Goal: Entertainment & Leisure: Consume media (video, audio)

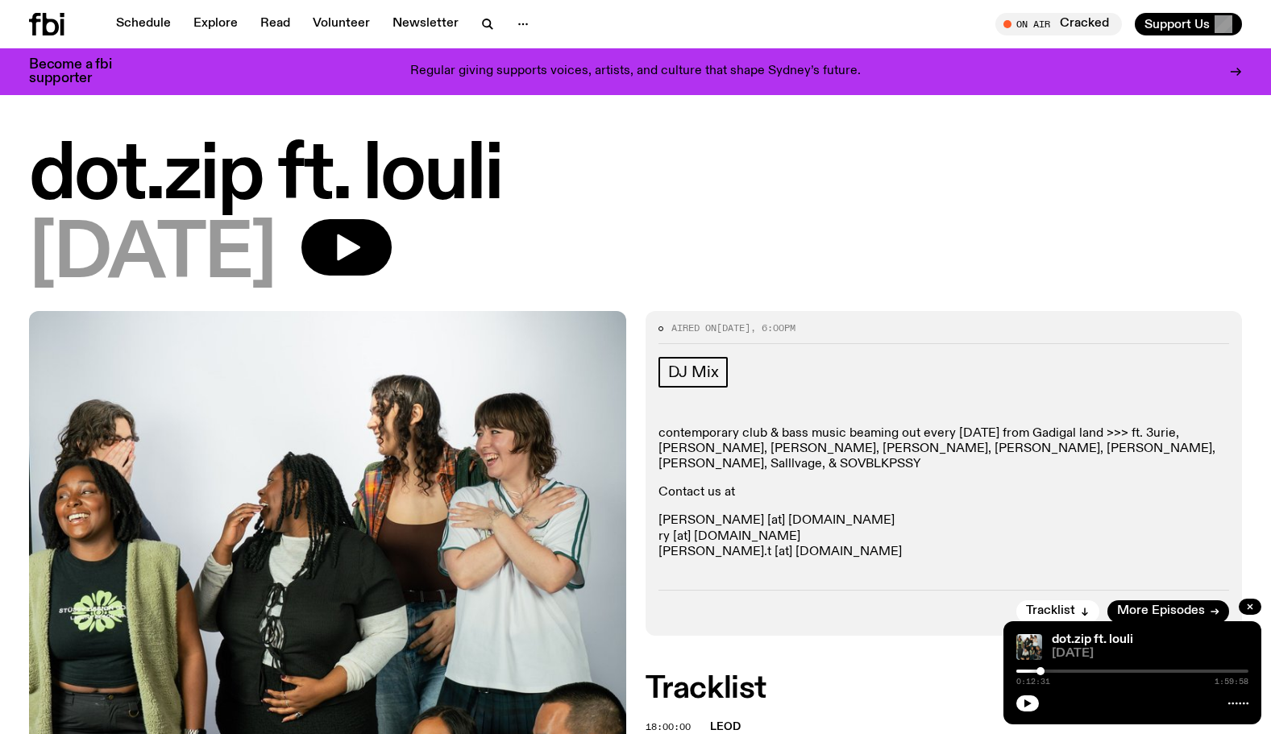
scroll to position [70, 0]
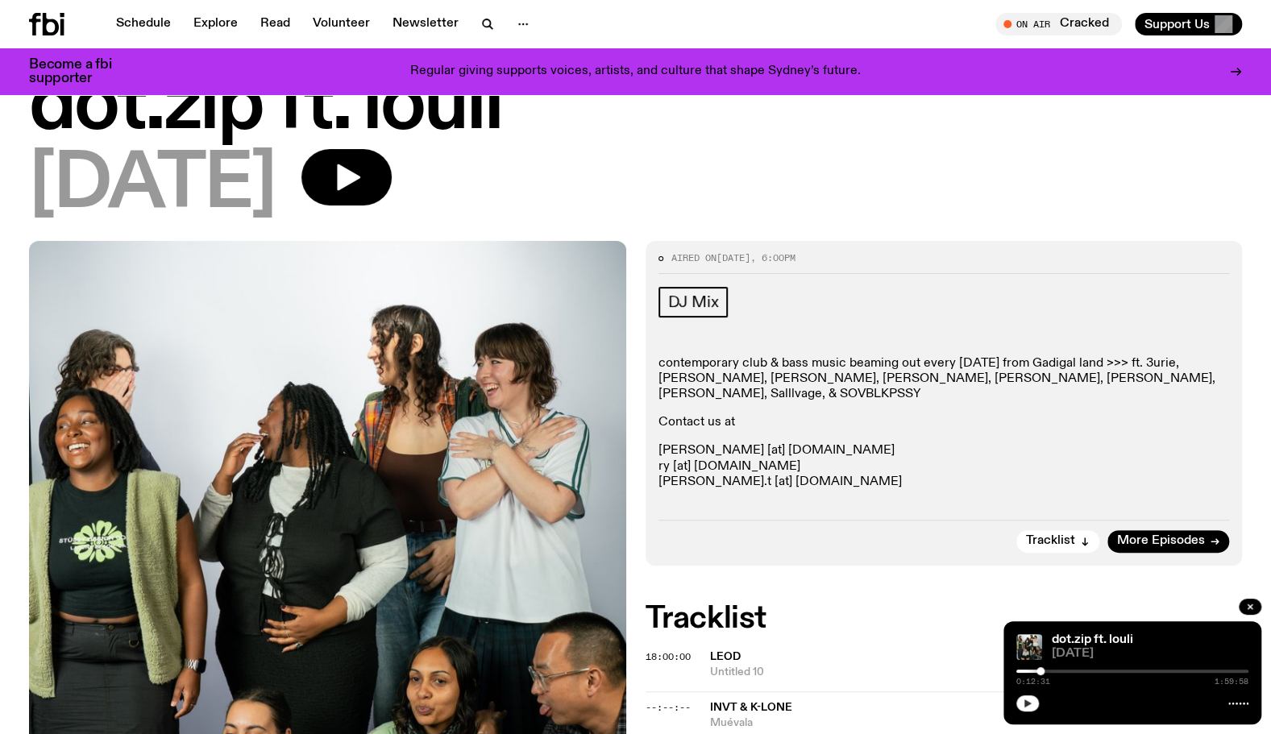
click at [1017, 703] on button "button" at bounding box center [1027, 704] width 23 height 16
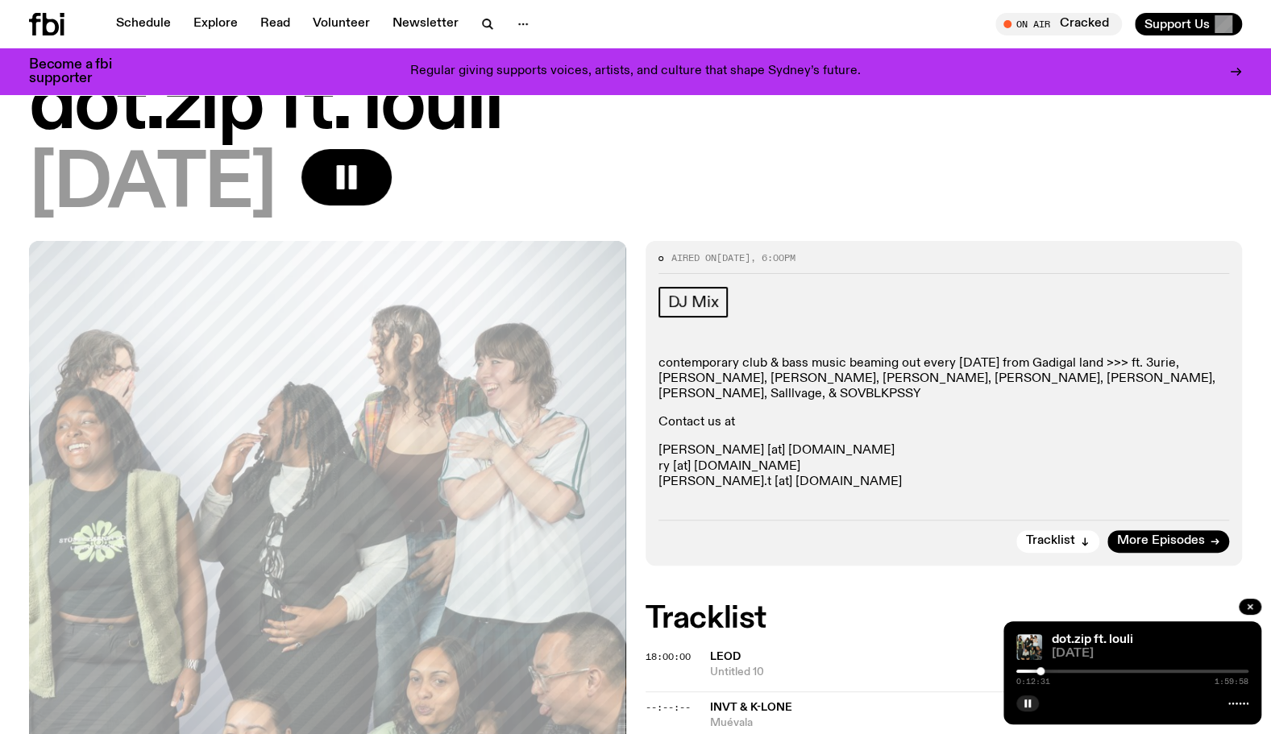
scroll to position [473, 0]
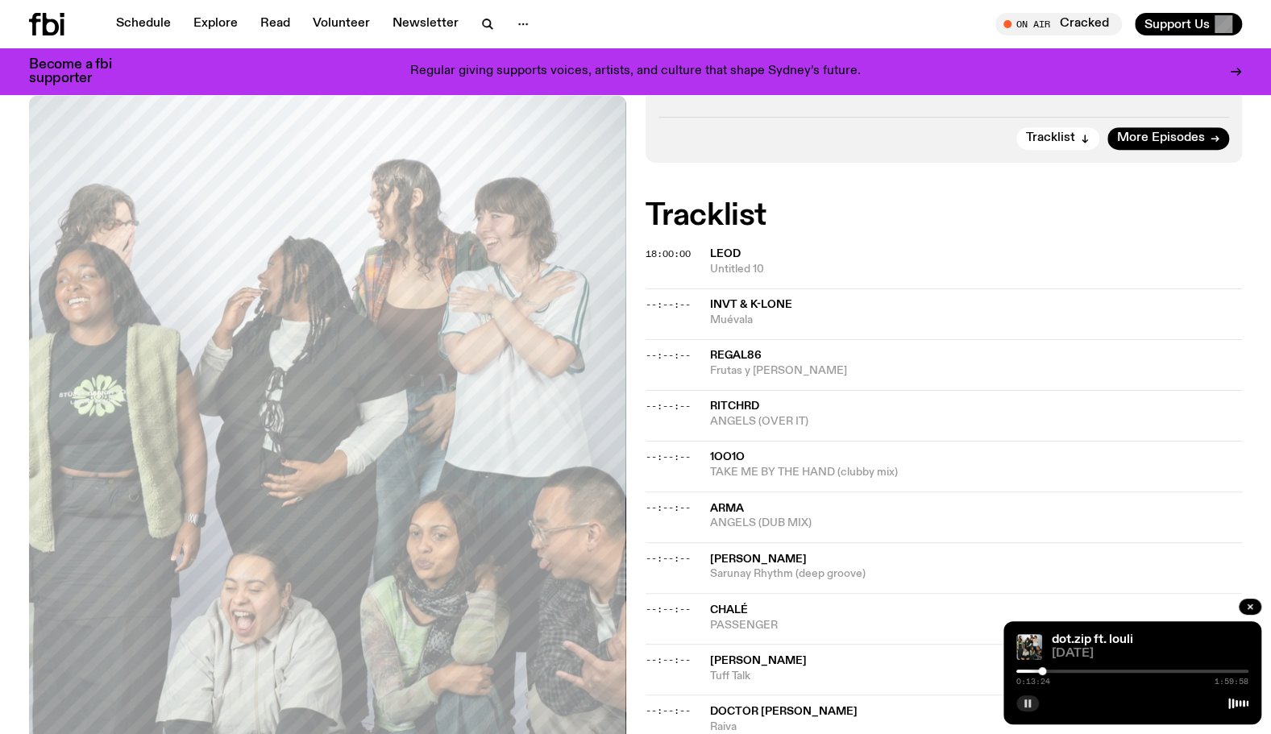
click at [1031, 704] on icon "button" at bounding box center [1028, 704] width 10 height 10
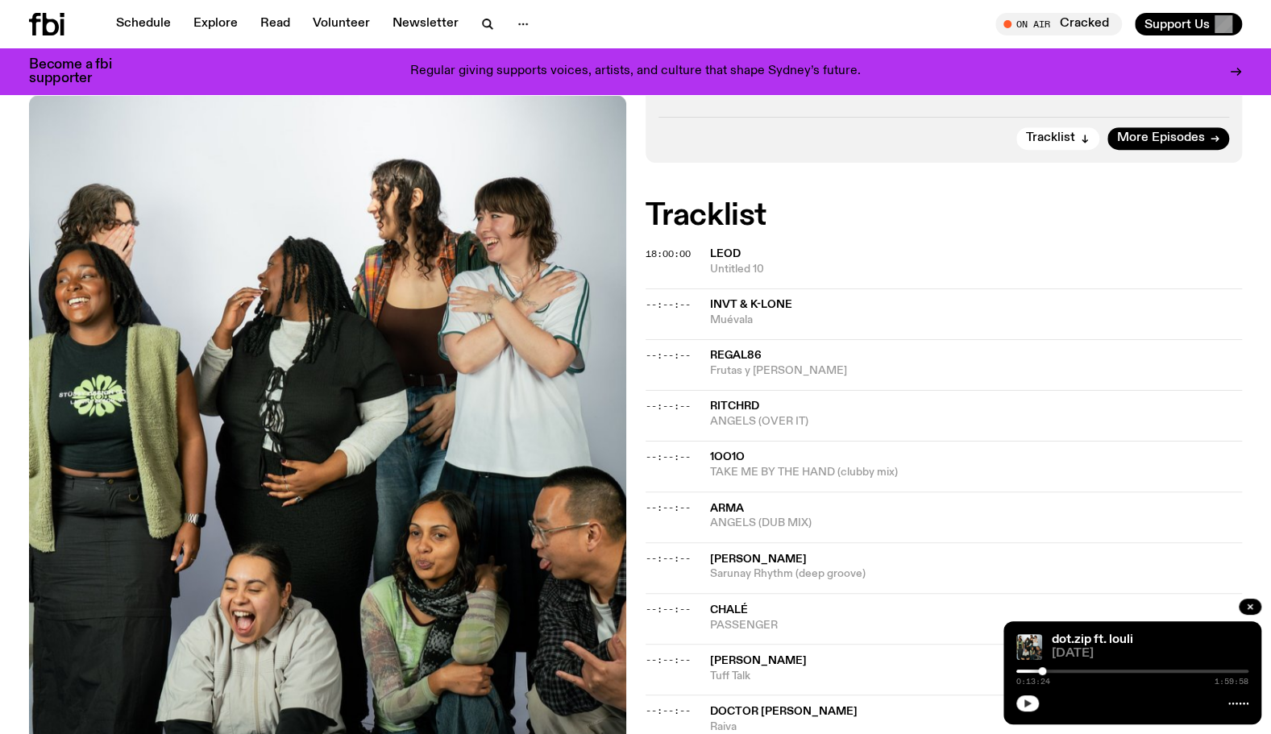
click at [1031, 704] on icon "button" at bounding box center [1028, 704] width 10 height 10
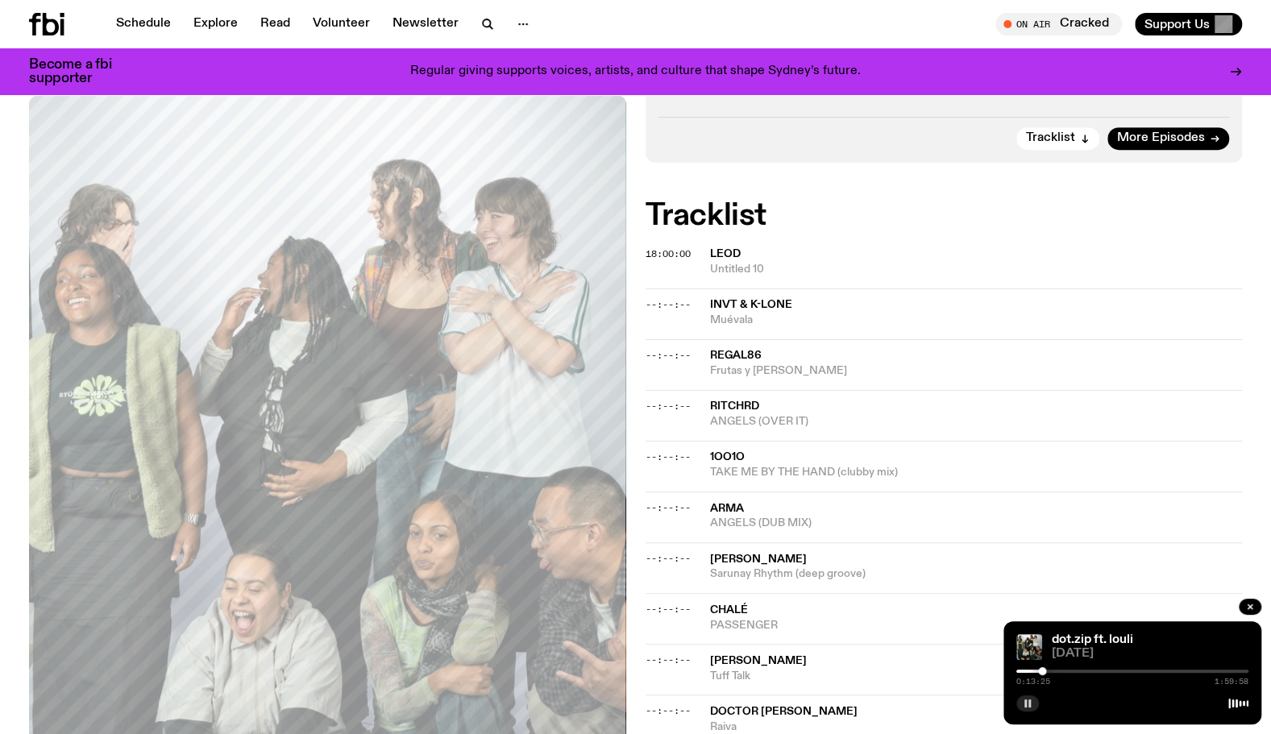
click at [1031, 704] on icon "button" at bounding box center [1028, 704] width 10 height 10
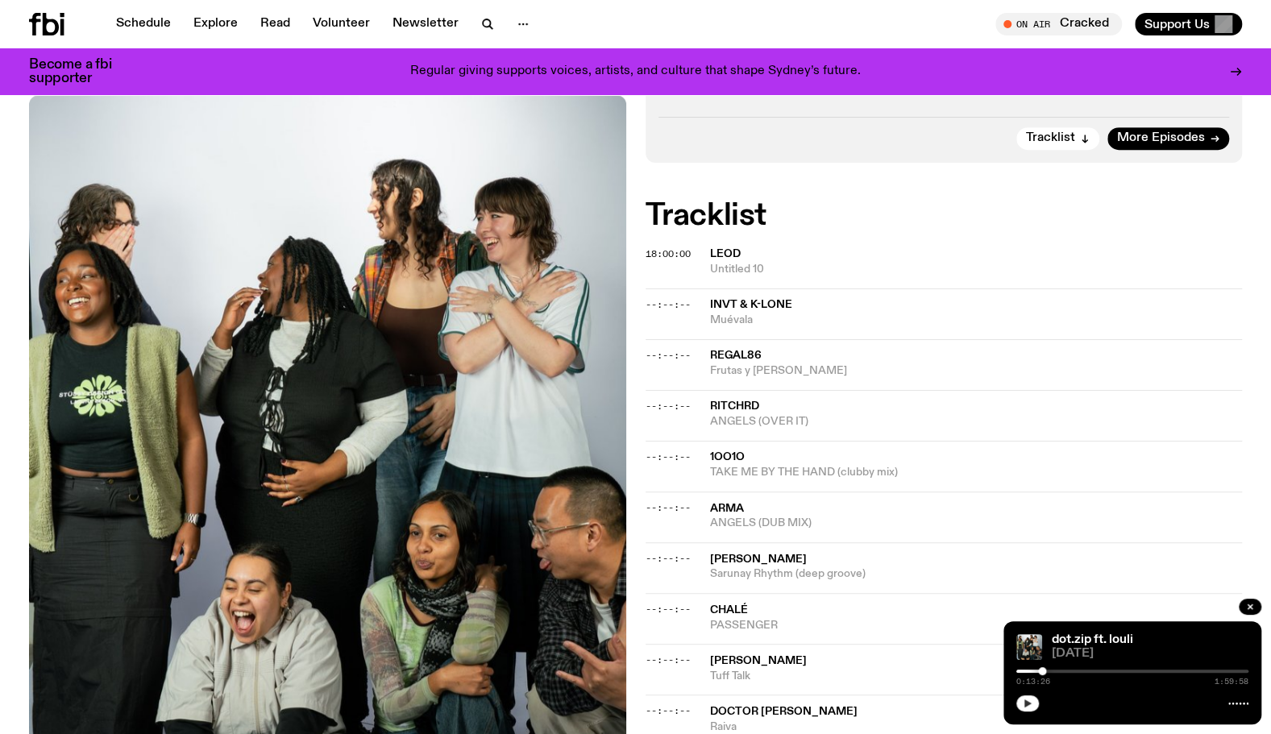
click at [1029, 703] on icon "button" at bounding box center [1028, 704] width 7 height 8
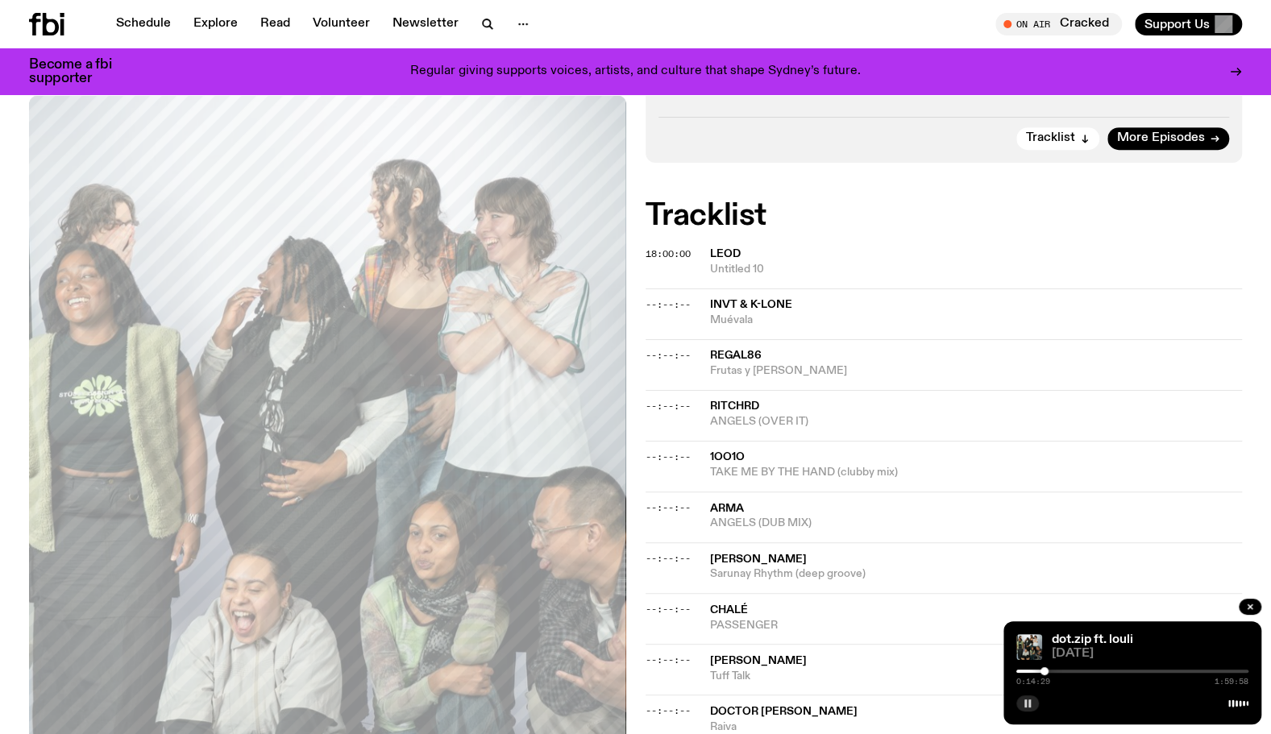
click at [1038, 670] on div at bounding box center [929, 671] width 232 height 3
click at [1021, 705] on button "button" at bounding box center [1027, 704] width 23 height 16
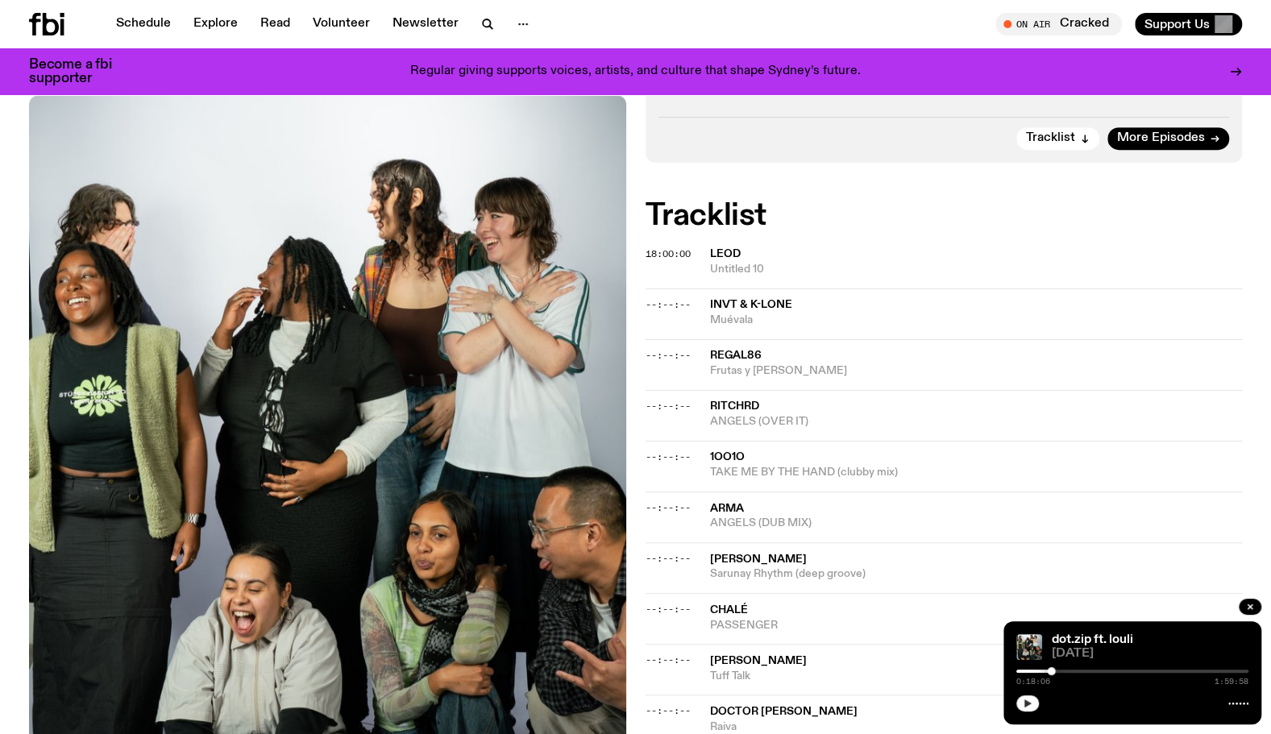
click at [1023, 705] on icon "button" at bounding box center [1028, 704] width 10 height 10
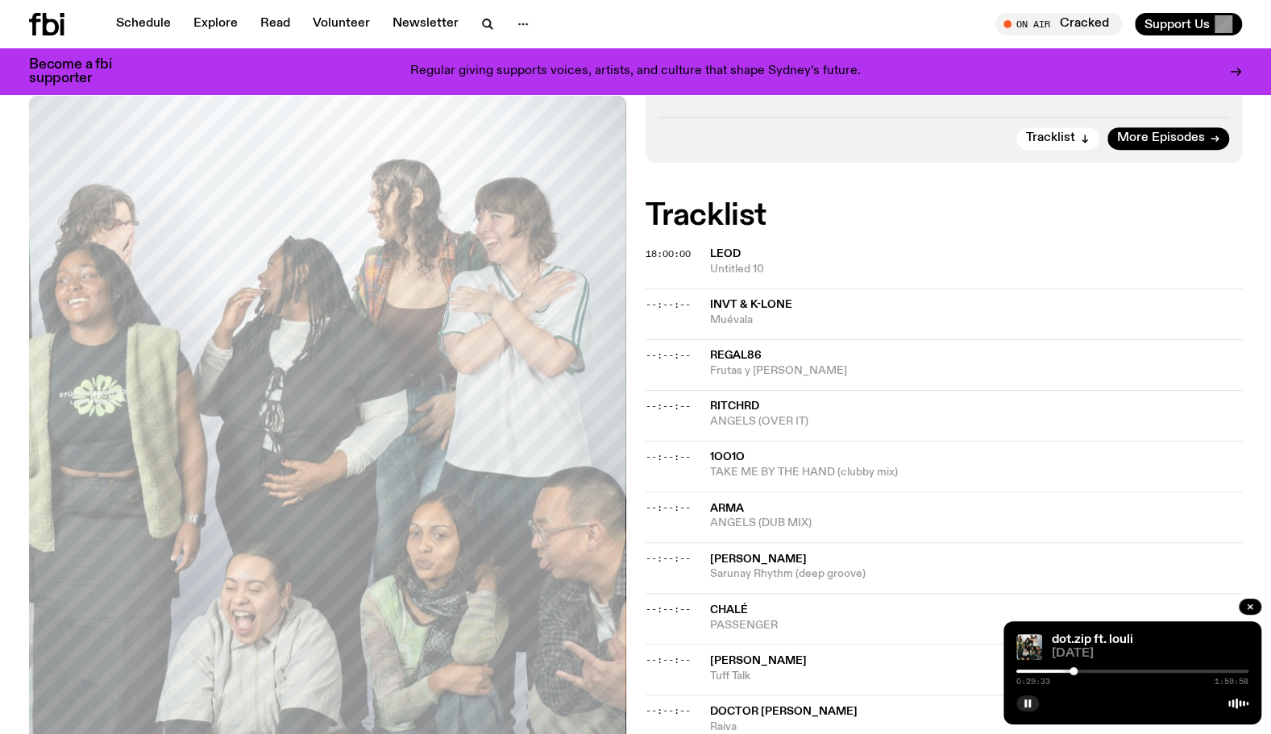
click at [1067, 670] on div at bounding box center [958, 671] width 232 height 3
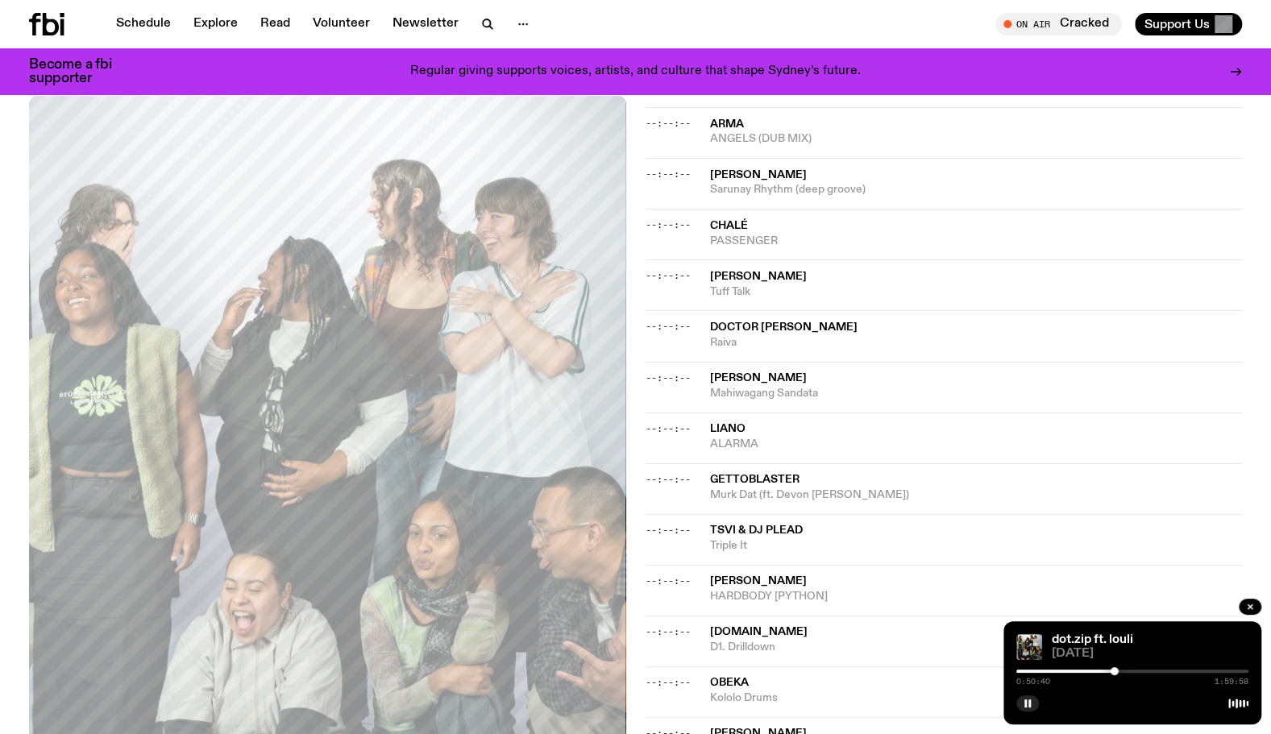
scroll to position [876, 0]
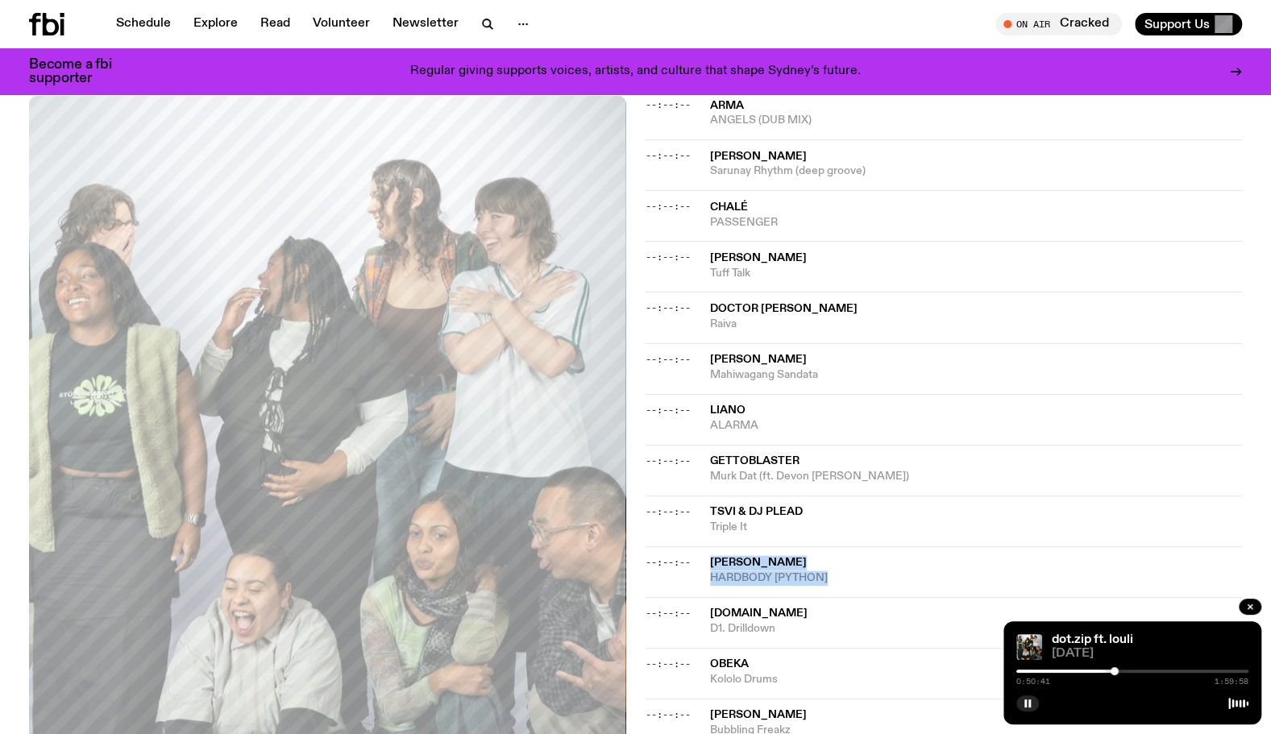
drag, startPoint x: 866, startPoint y: 559, endPoint x: 699, endPoint y: 535, distance: 168.5
click at [699, 597] on div "--:--:-- [PERSON_NAME] HARDBODY [PYTHON]" at bounding box center [944, 622] width 597 height 51
copy div "[PERSON_NAME] HARDBODY [PYTHON]"
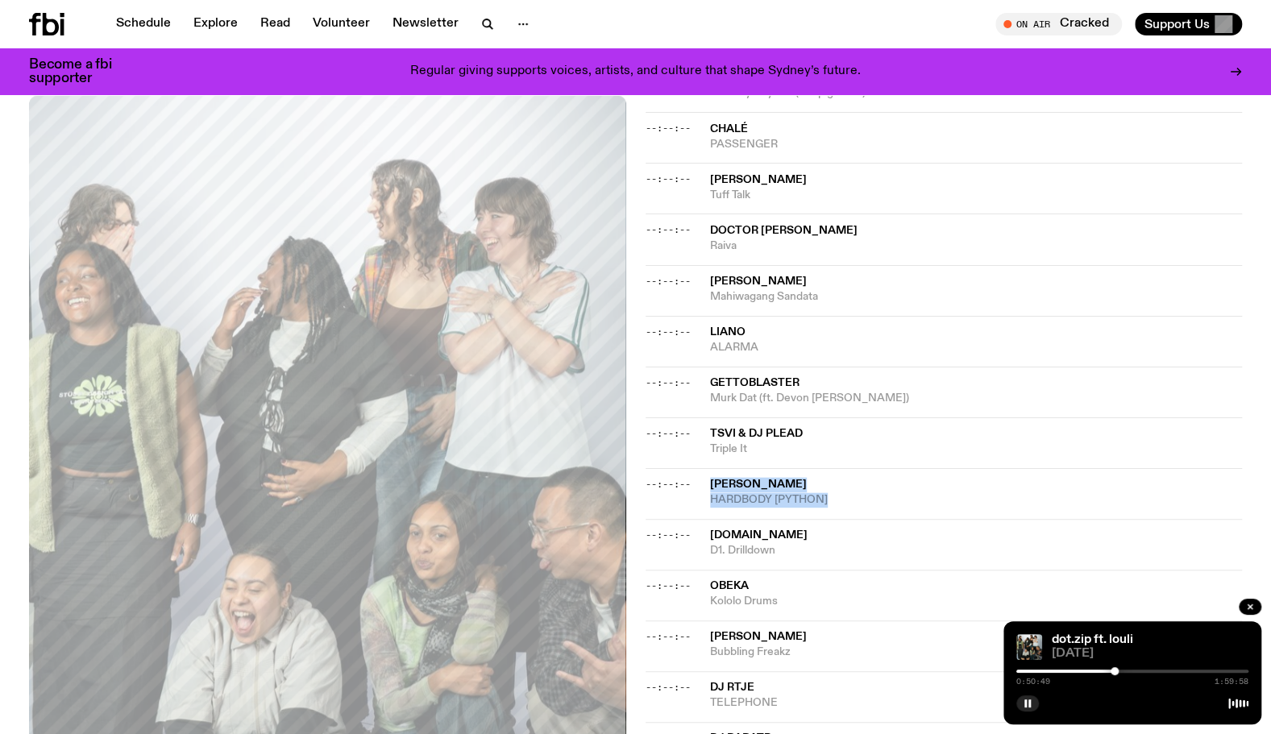
scroll to position [957, 0]
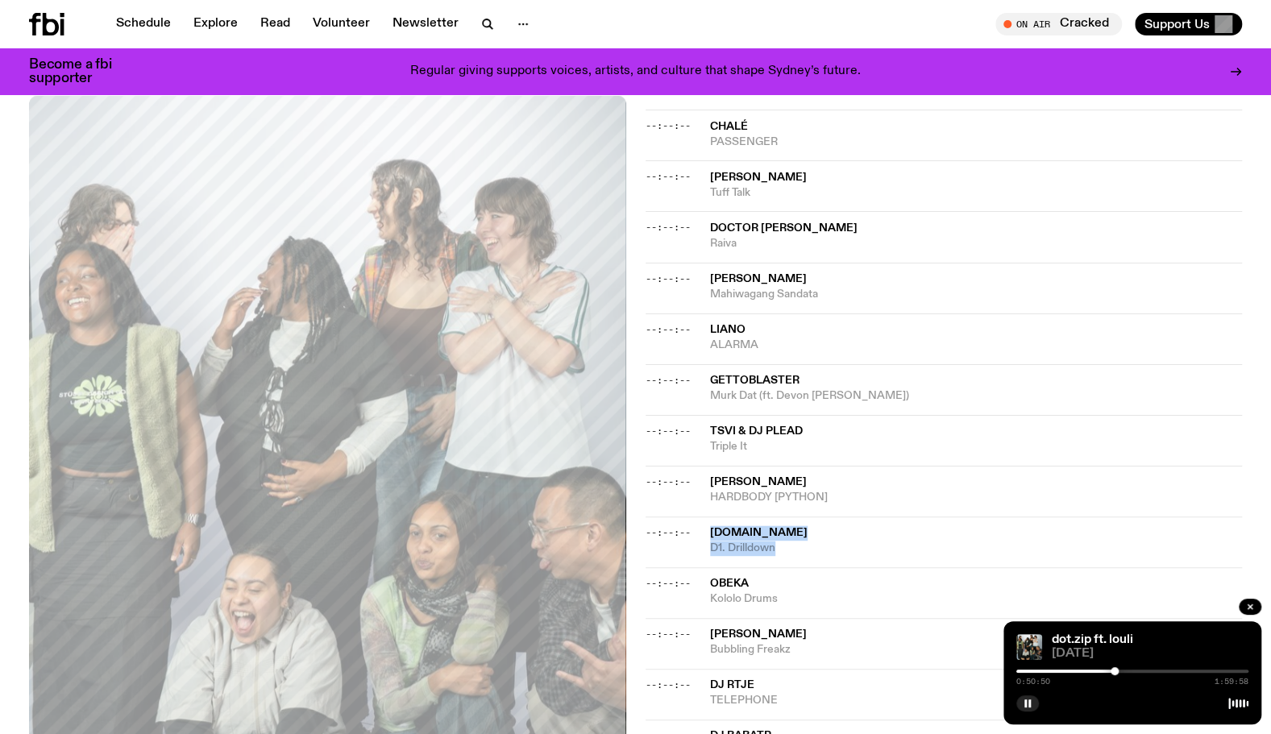
drag, startPoint x: 786, startPoint y: 529, endPoint x: 699, endPoint y: 505, distance: 90.4
click at [699, 567] on div "--:--:-- [DOMAIN_NAME] D1. Drilldown" at bounding box center [944, 592] width 597 height 51
copy div "[DOMAIN_NAME] D1. Drilldown"
click at [1028, 701] on icon "button" at bounding box center [1028, 704] width 10 height 10
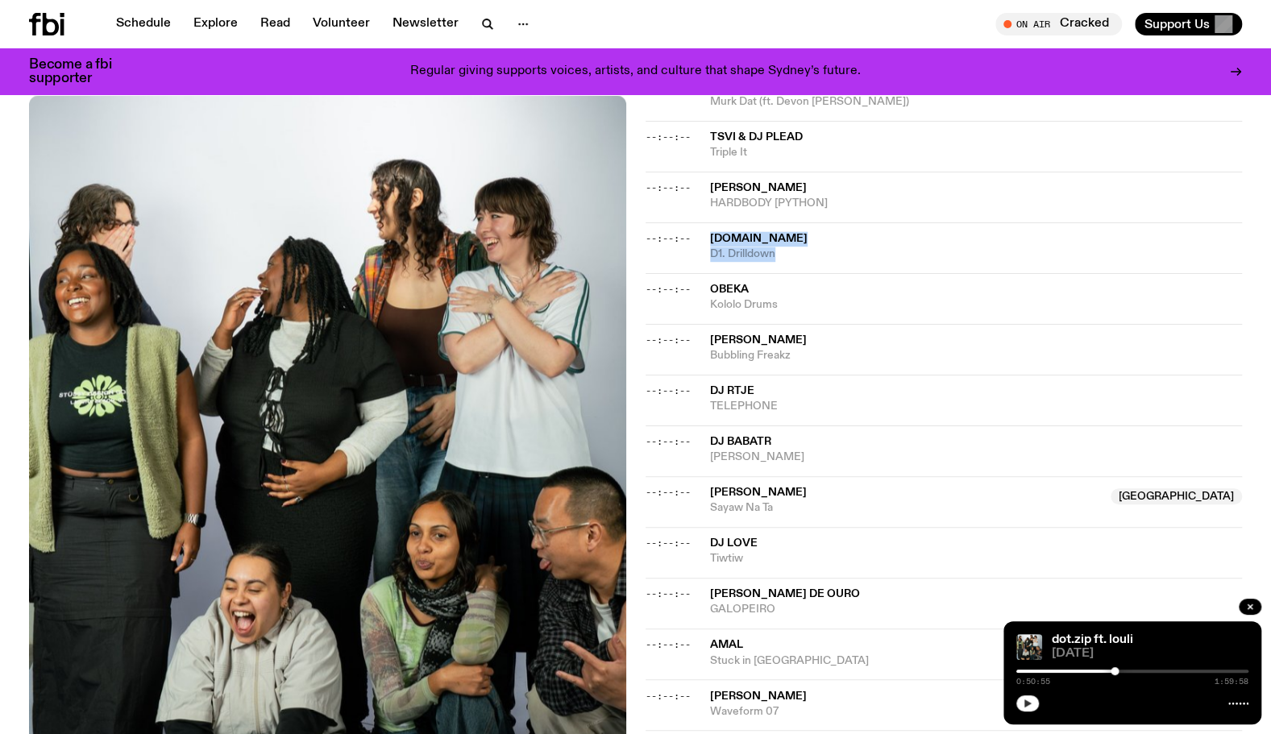
scroll to position [1118, 0]
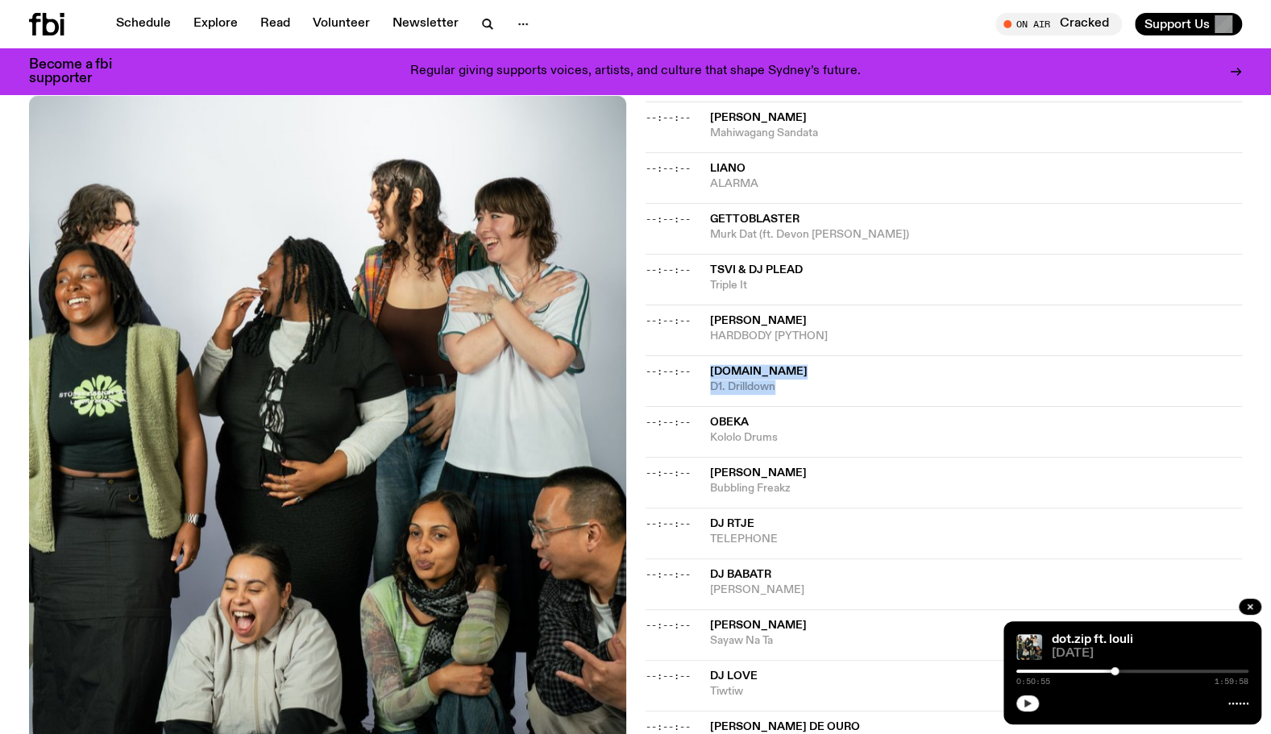
click at [1014, 687] on div "dot.zip ft. louli [DATE] 0:50:55 1:59:58" at bounding box center [1133, 672] width 258 height 103
click at [1037, 709] on div at bounding box center [1132, 701] width 232 height 19
click at [1033, 706] on button "button" at bounding box center [1027, 704] width 23 height 16
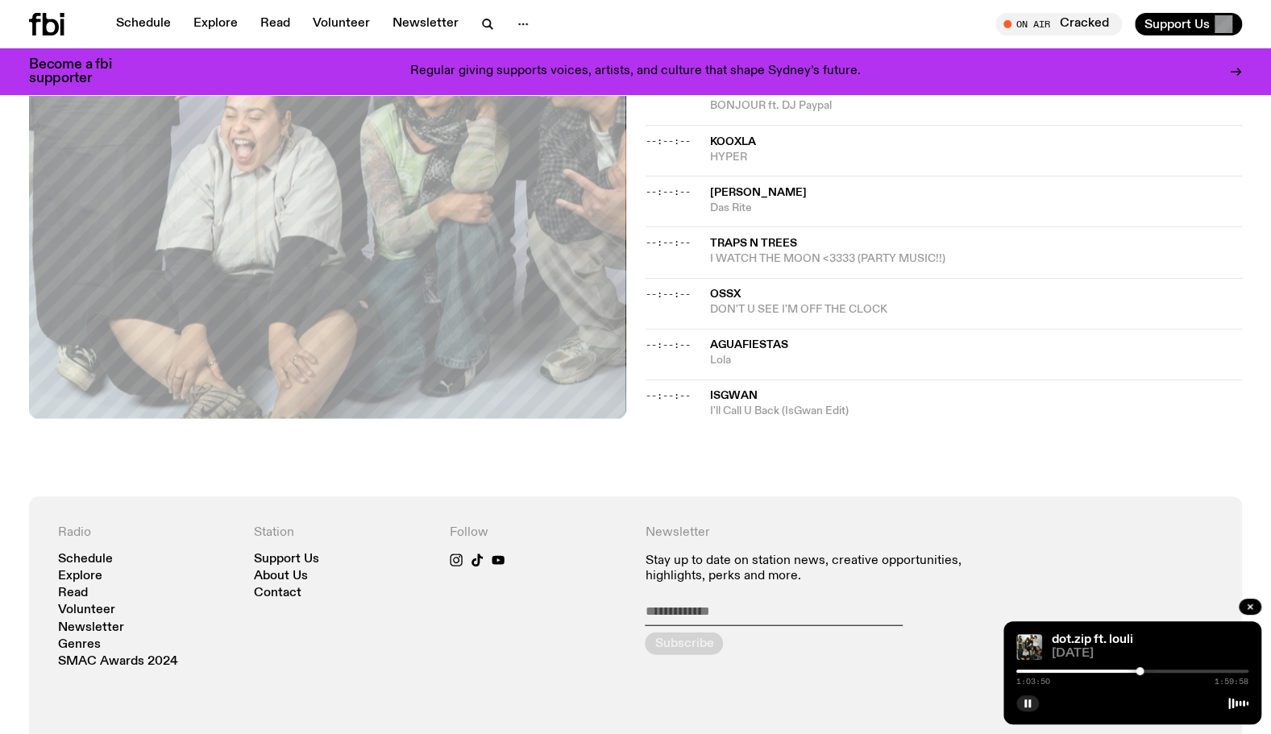
scroll to position [2164, 0]
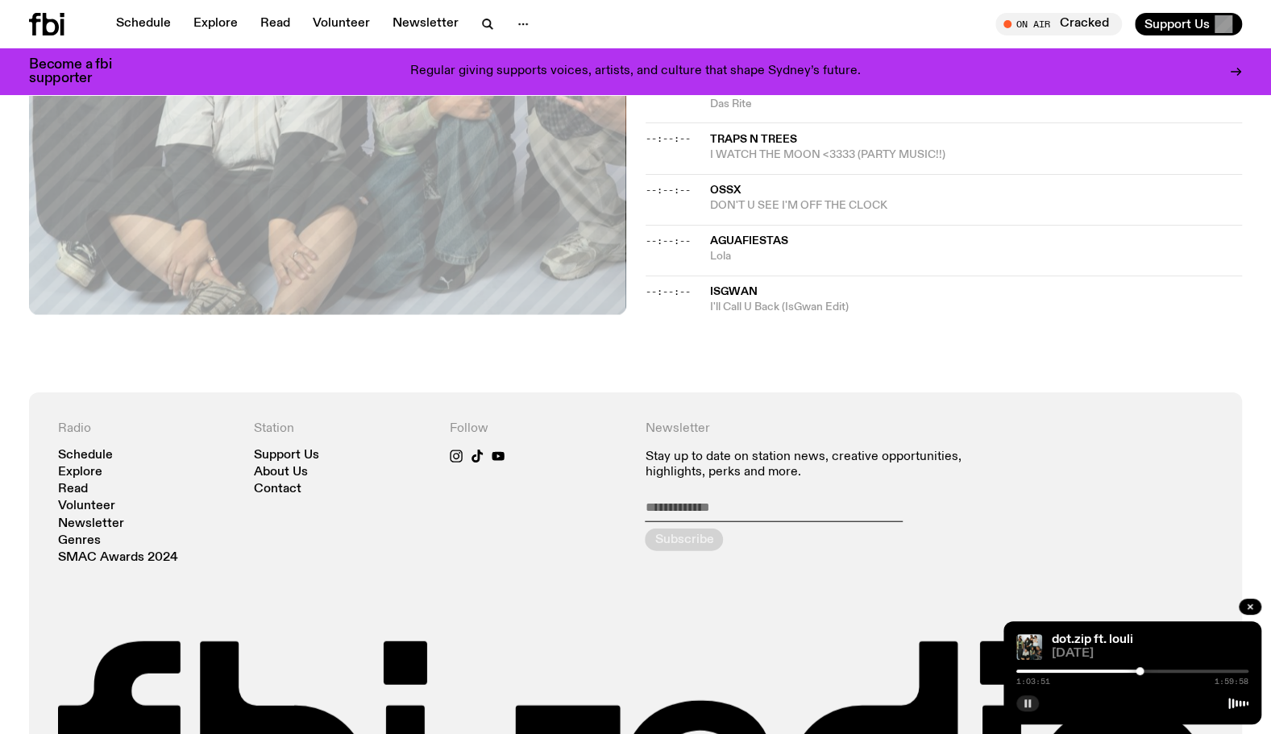
click at [1029, 697] on button "button" at bounding box center [1027, 704] width 23 height 16
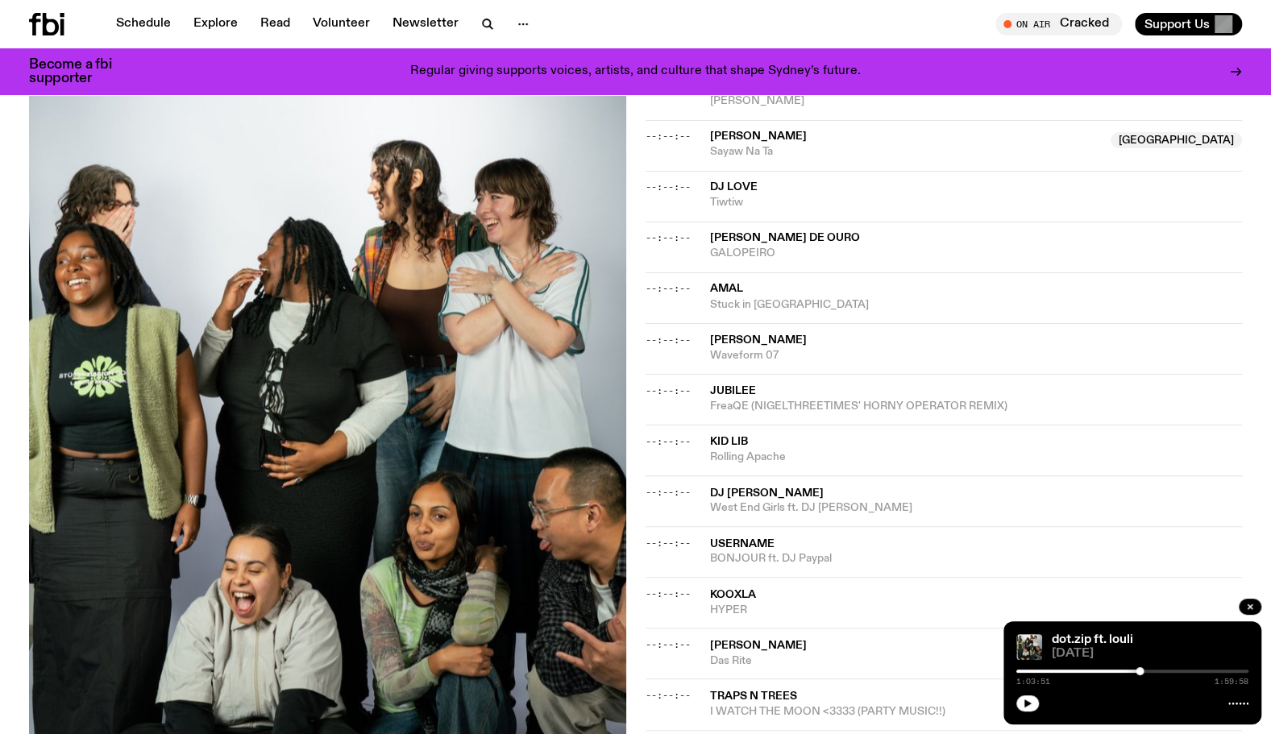
scroll to position [1599, 0]
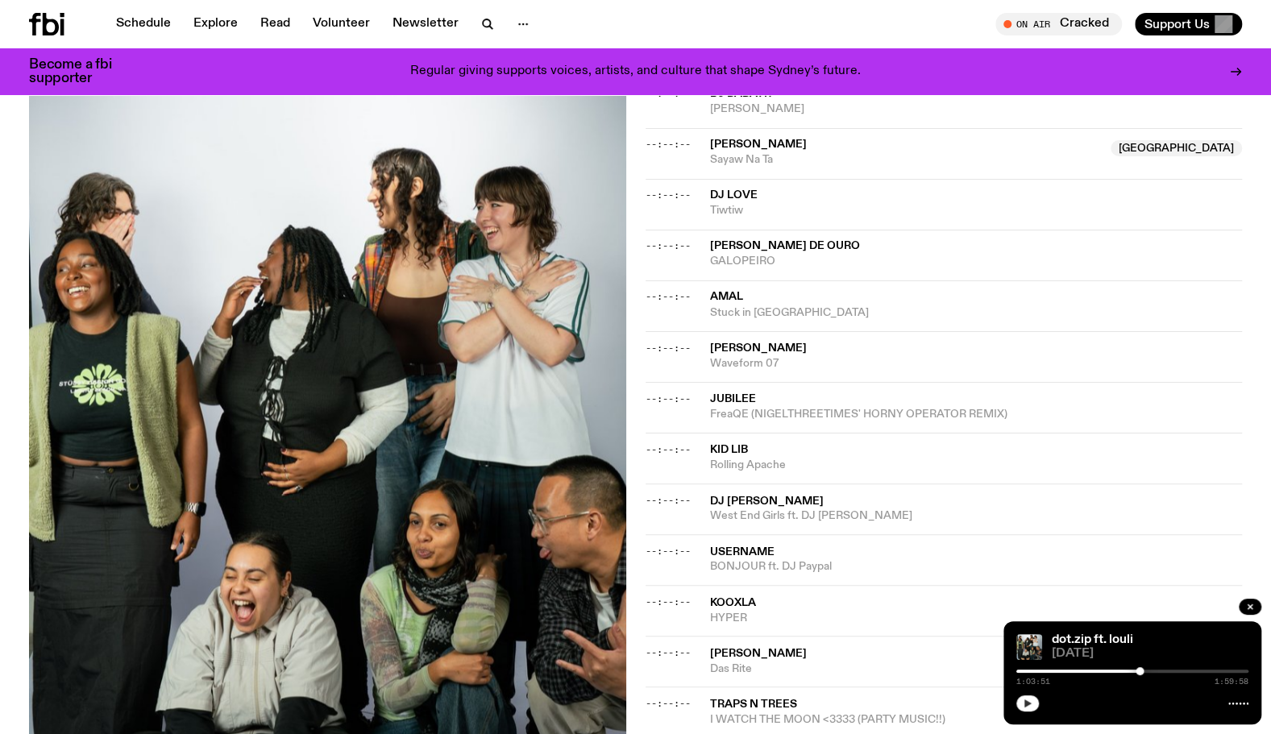
click at [1025, 703] on icon "button" at bounding box center [1028, 704] width 7 height 8
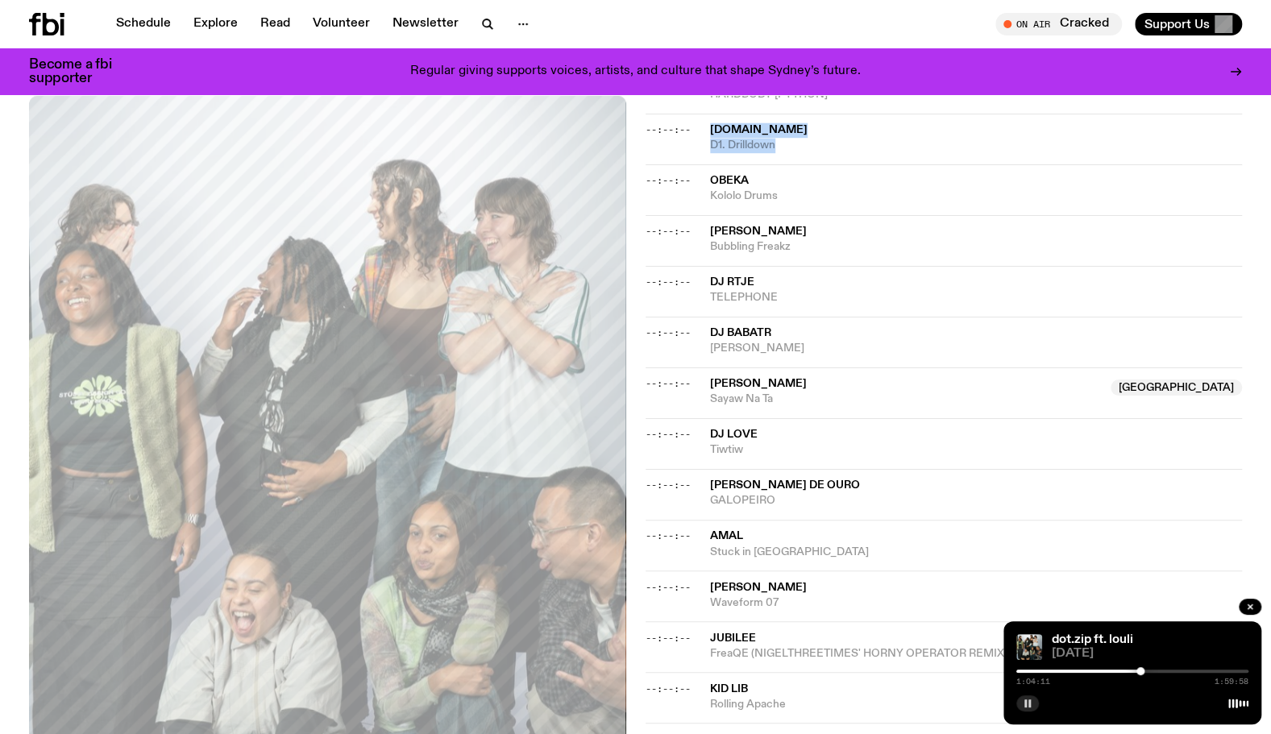
scroll to position [1357, 0]
drag, startPoint x: 809, startPoint y: 230, endPoint x: 709, endPoint y: 210, distance: 102.0
click at [710, 227] on div "[PERSON_NAME] Bubbling Freakz" at bounding box center [976, 242] width 533 height 31
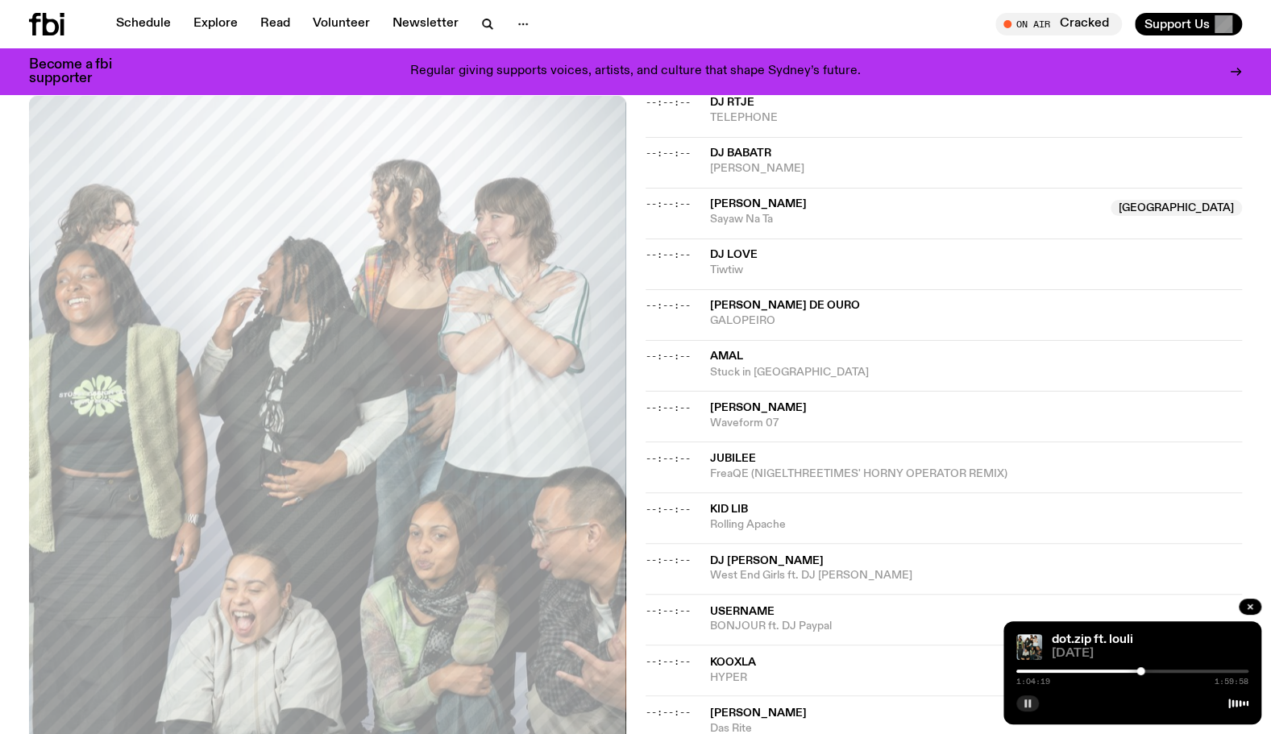
scroll to position [1599, 0]
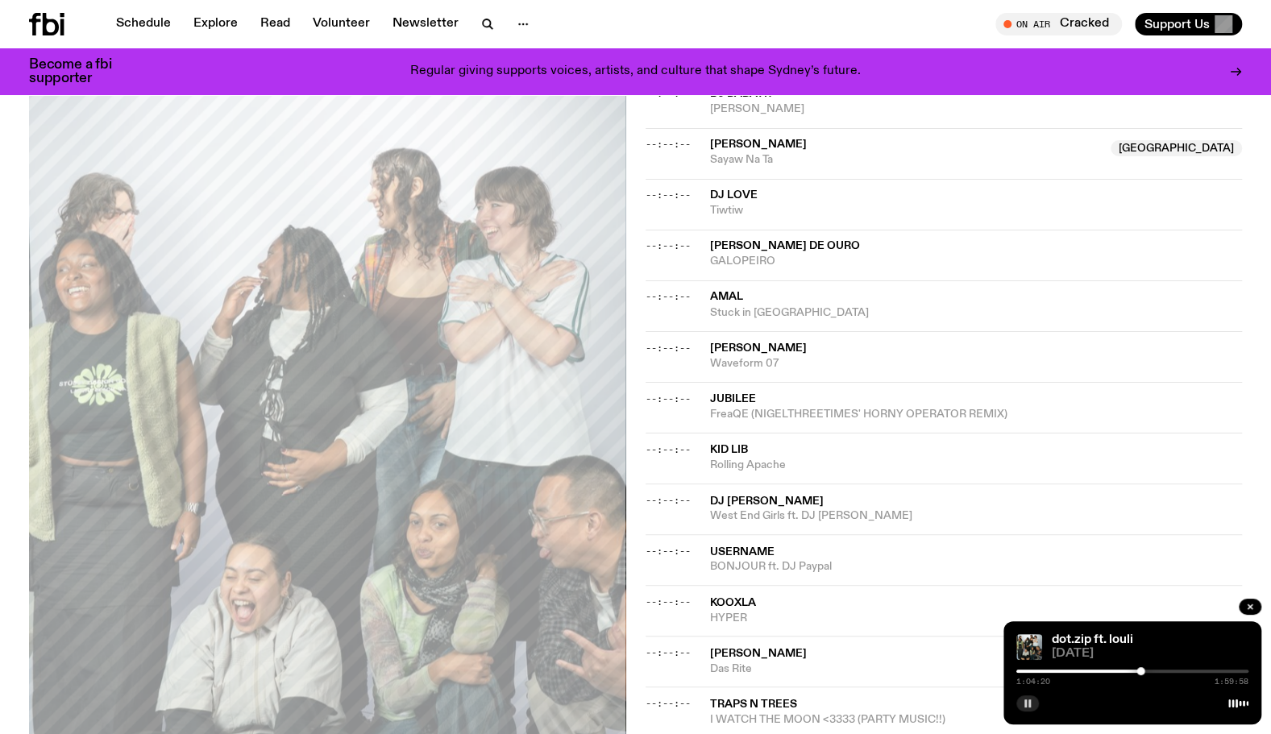
copy div "[PERSON_NAME] Bubbling Freakz"
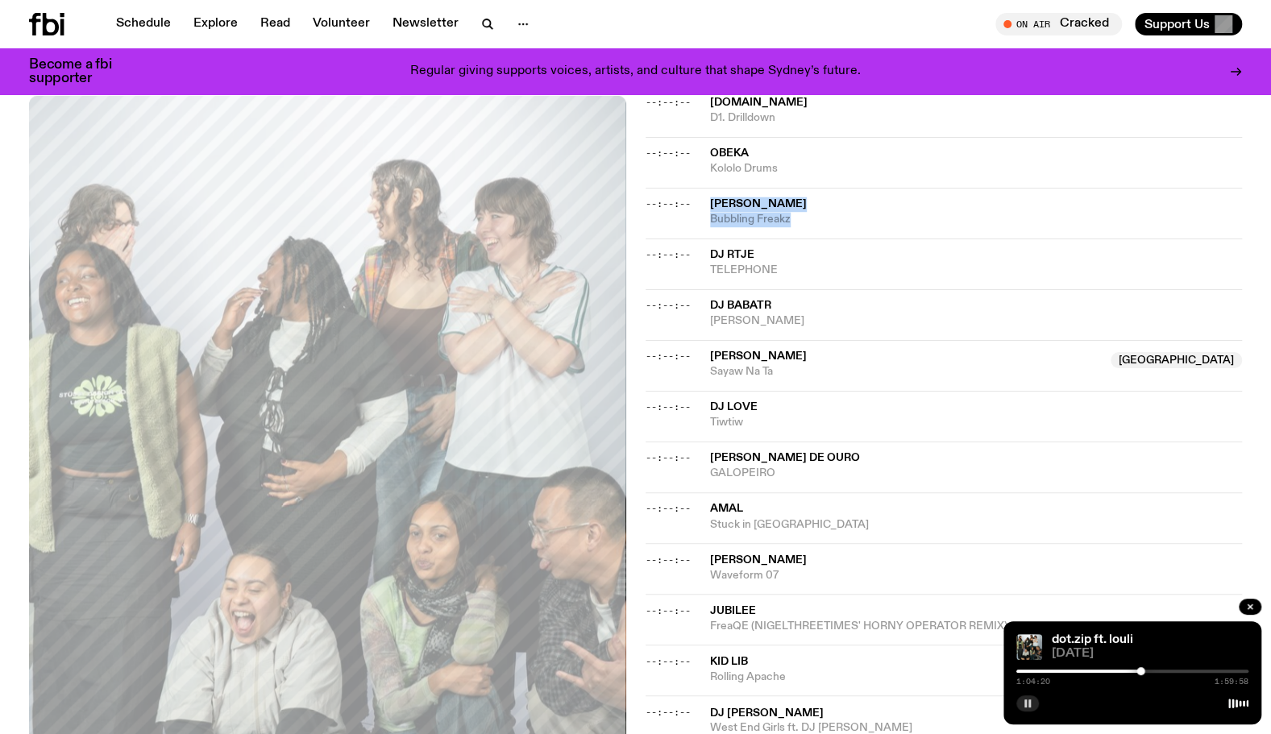
scroll to position [1196, 0]
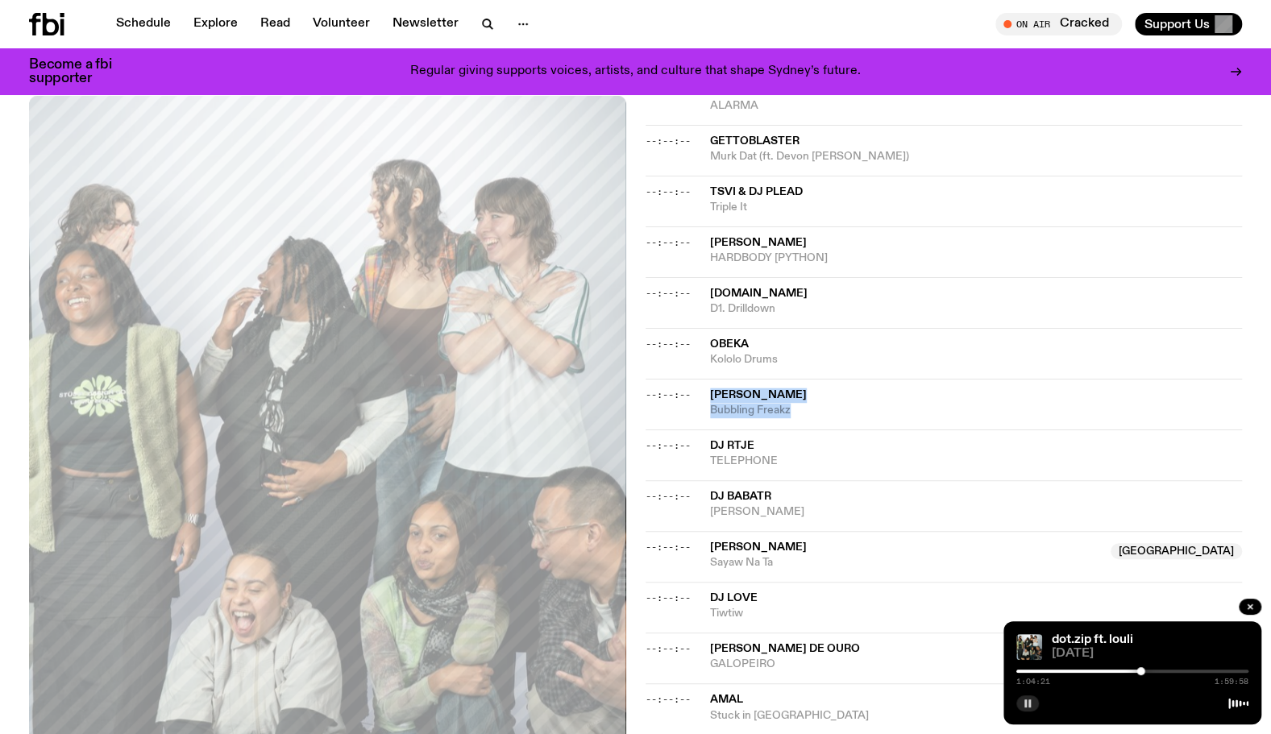
click at [1030, 697] on button "button" at bounding box center [1027, 704] width 23 height 16
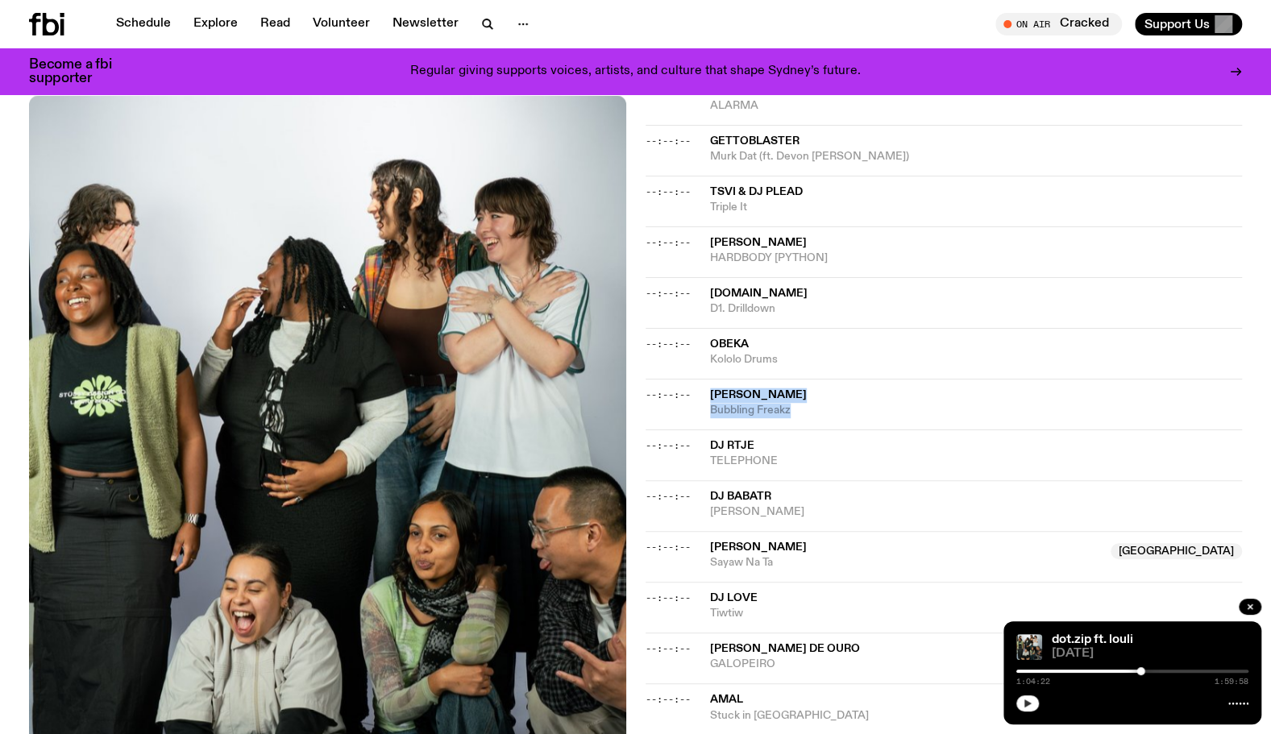
click at [1026, 706] on icon "button" at bounding box center [1028, 704] width 7 height 8
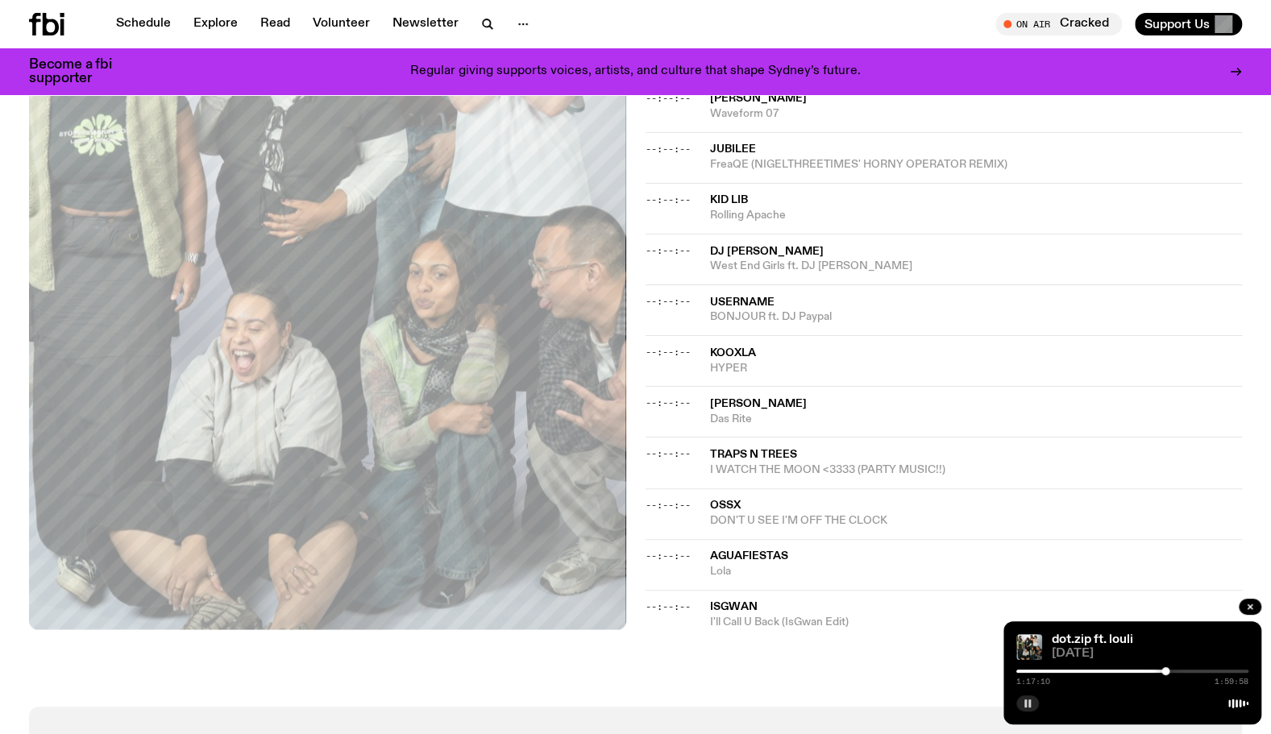
scroll to position [1599, 0]
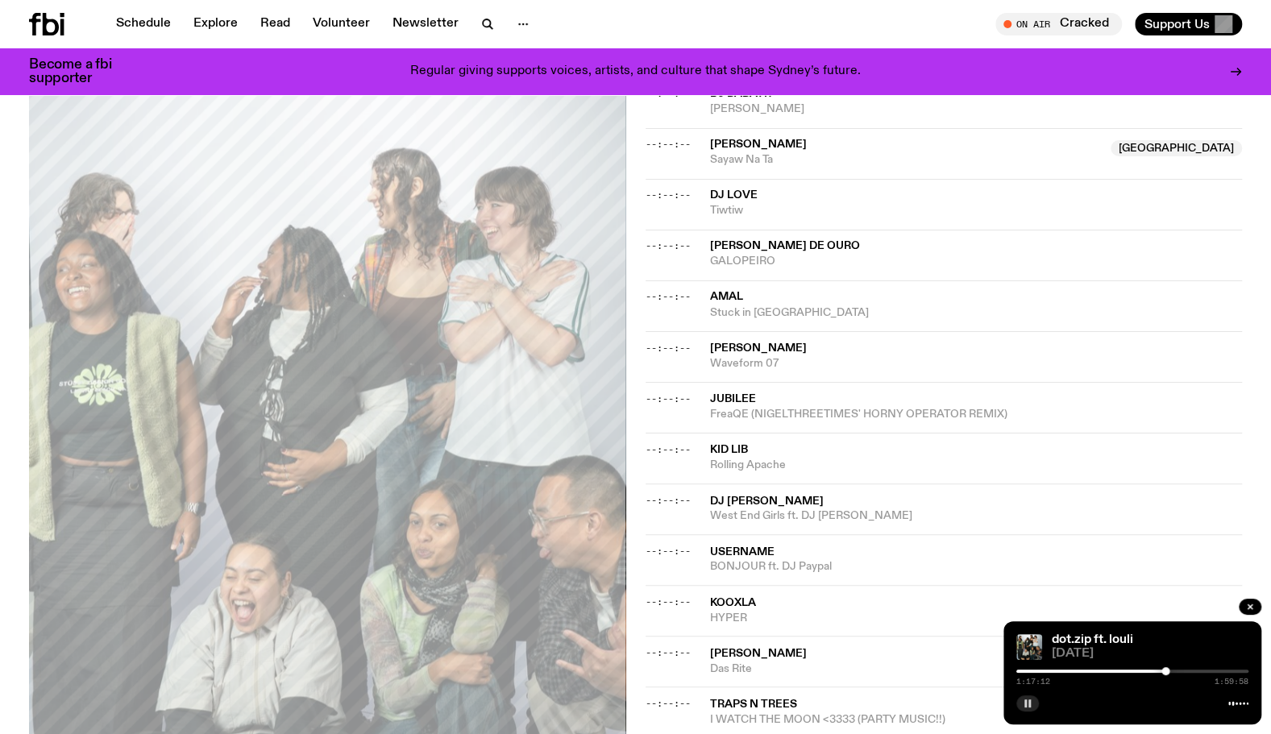
click at [1102, 668] on div "1:17:12 1:59:58" at bounding box center [1132, 676] width 232 height 19
click at [1106, 671] on div at bounding box center [1049, 671] width 232 height 3
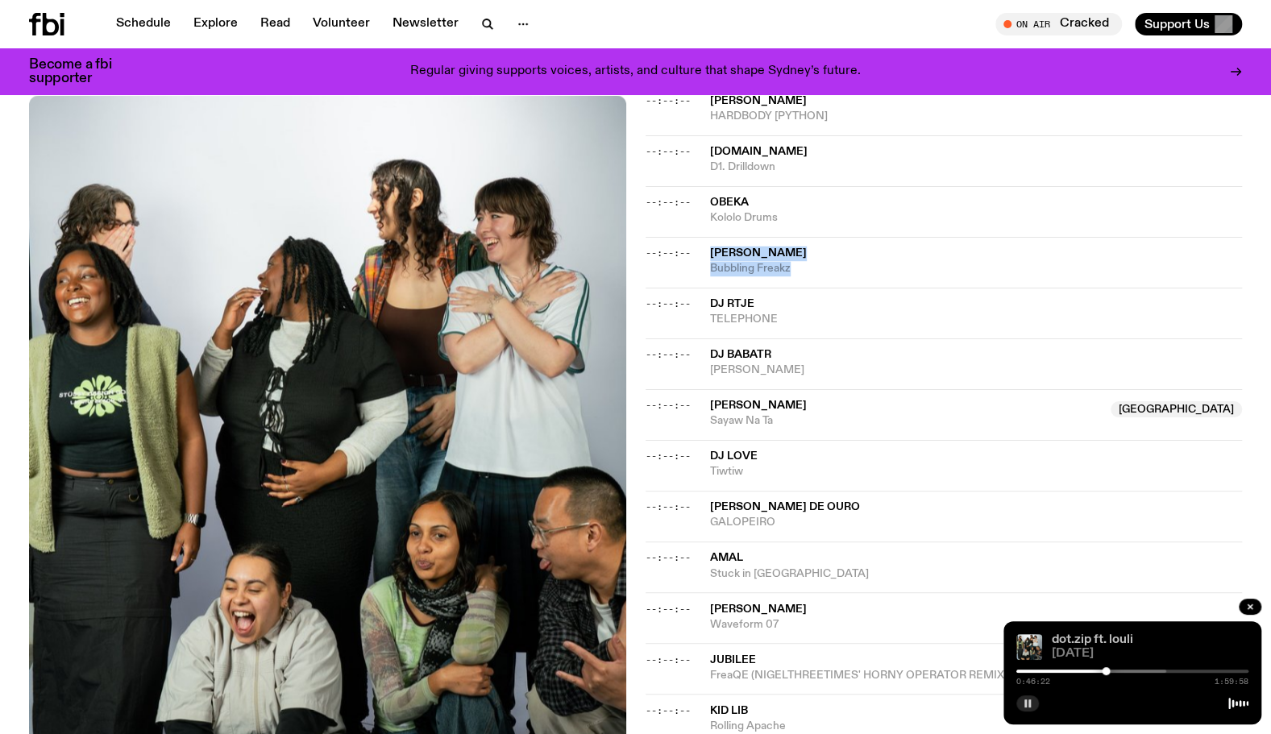
scroll to position [1277, 0]
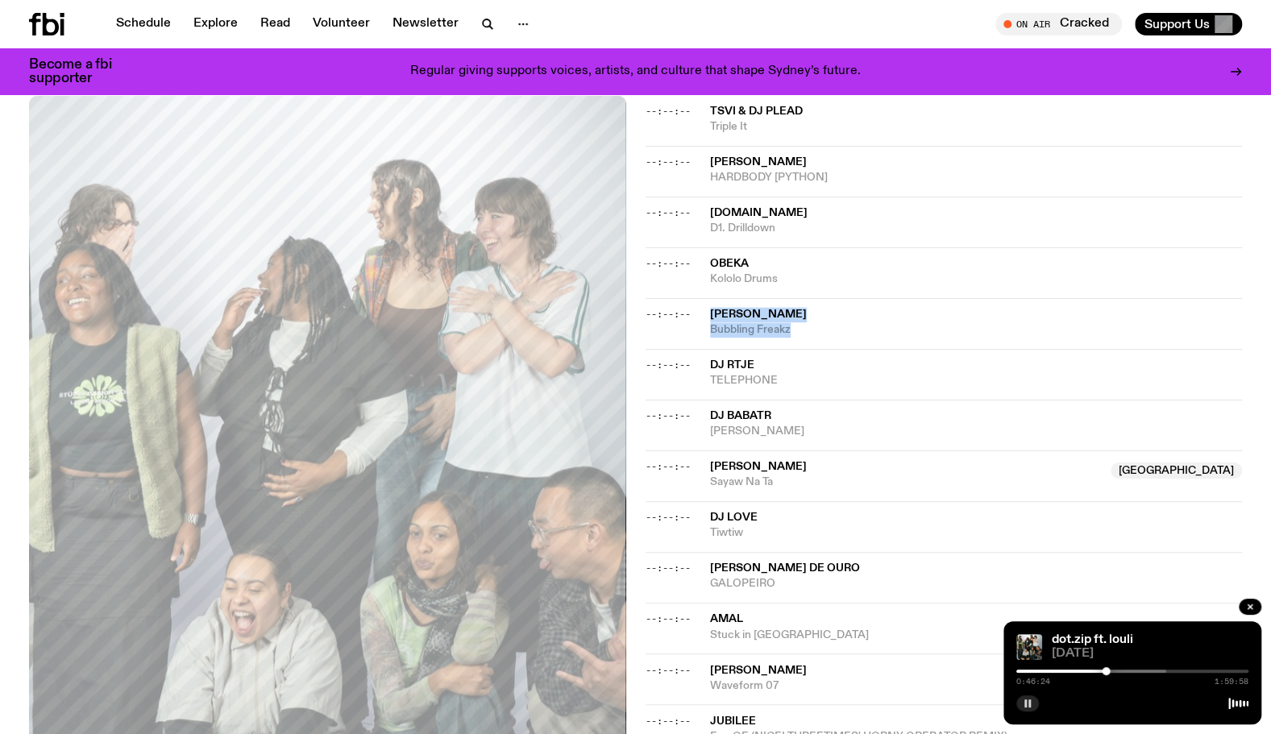
click at [1088, 667] on div "0:46:24 1:59:58" at bounding box center [1132, 676] width 232 height 19
click at [1088, 670] on div at bounding box center [990, 671] width 232 height 3
click at [1095, 669] on div "0:37:13 1:59:58" at bounding box center [1132, 676] width 232 height 19
click at [1095, 676] on div "0:37:13 1:59:58" at bounding box center [1132, 676] width 232 height 19
click at [1095, 672] on div at bounding box center [1050, 671] width 232 height 3
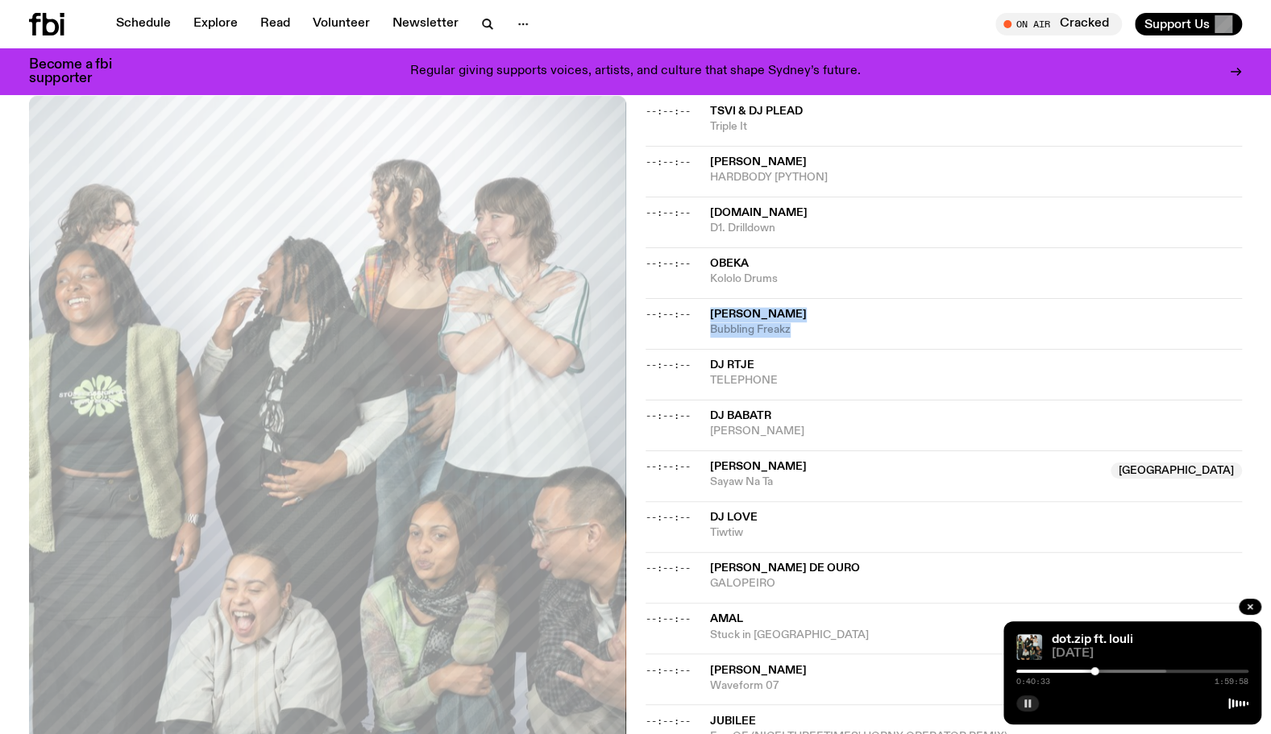
click at [1109, 672] on div at bounding box center [1050, 671] width 232 height 3
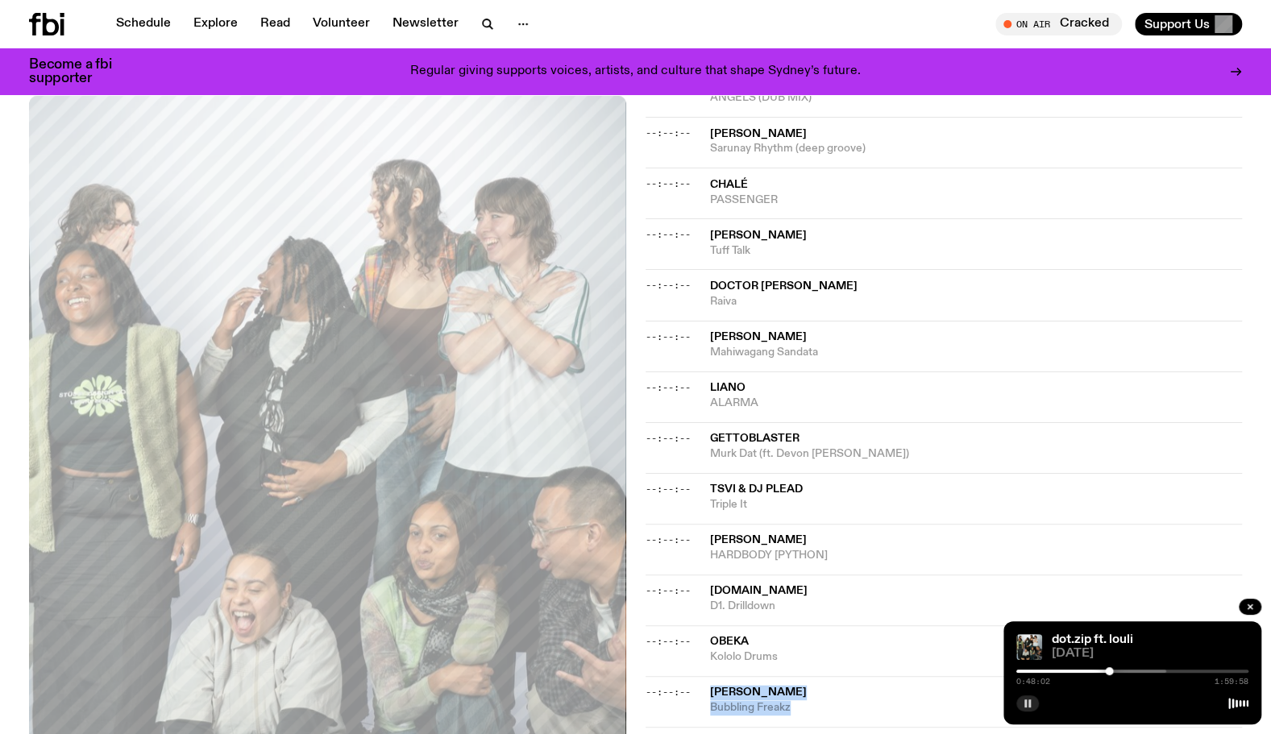
scroll to position [874, 0]
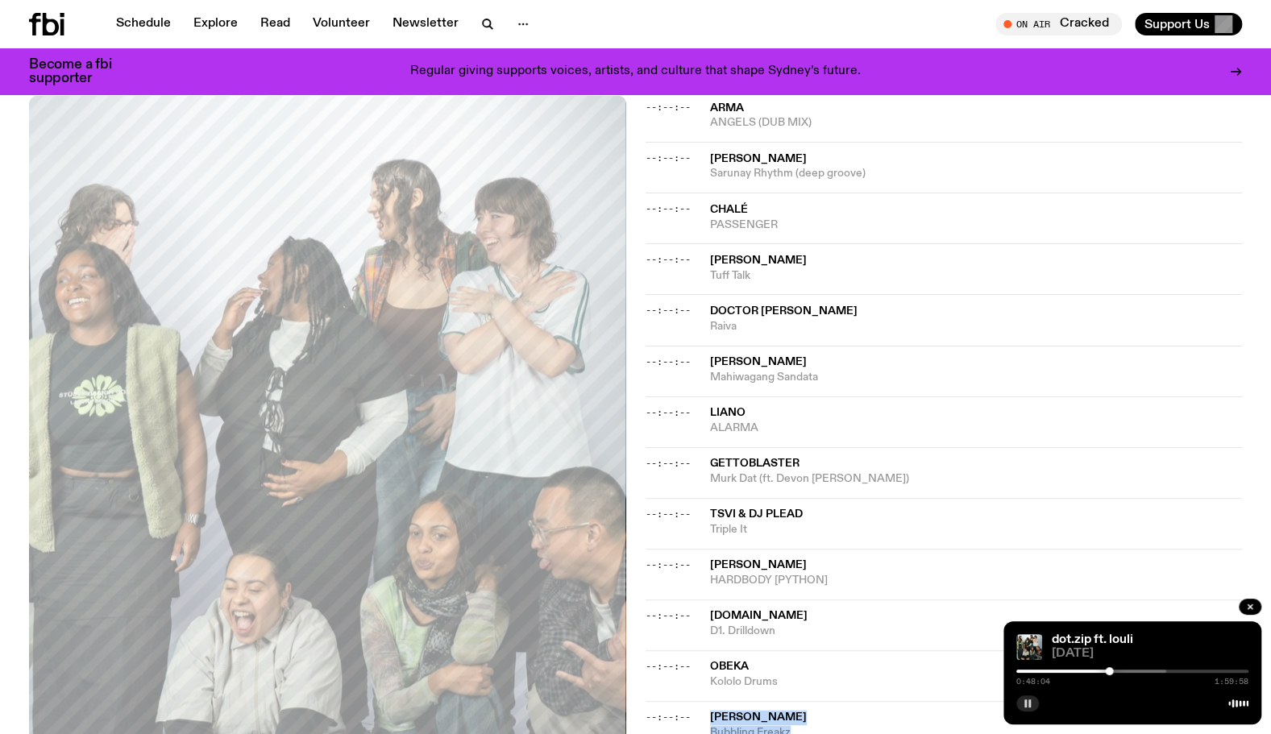
click at [1086, 669] on div "0:48:04 1:59:58" at bounding box center [1132, 676] width 232 height 19
click at [1083, 669] on div "0:48:04 1:59:58" at bounding box center [1132, 676] width 232 height 19
click at [1083, 672] on div at bounding box center [993, 671] width 232 height 3
click at [1092, 672] on div at bounding box center [1050, 671] width 232 height 3
click at [1104, 672] on div at bounding box center [1050, 671] width 232 height 3
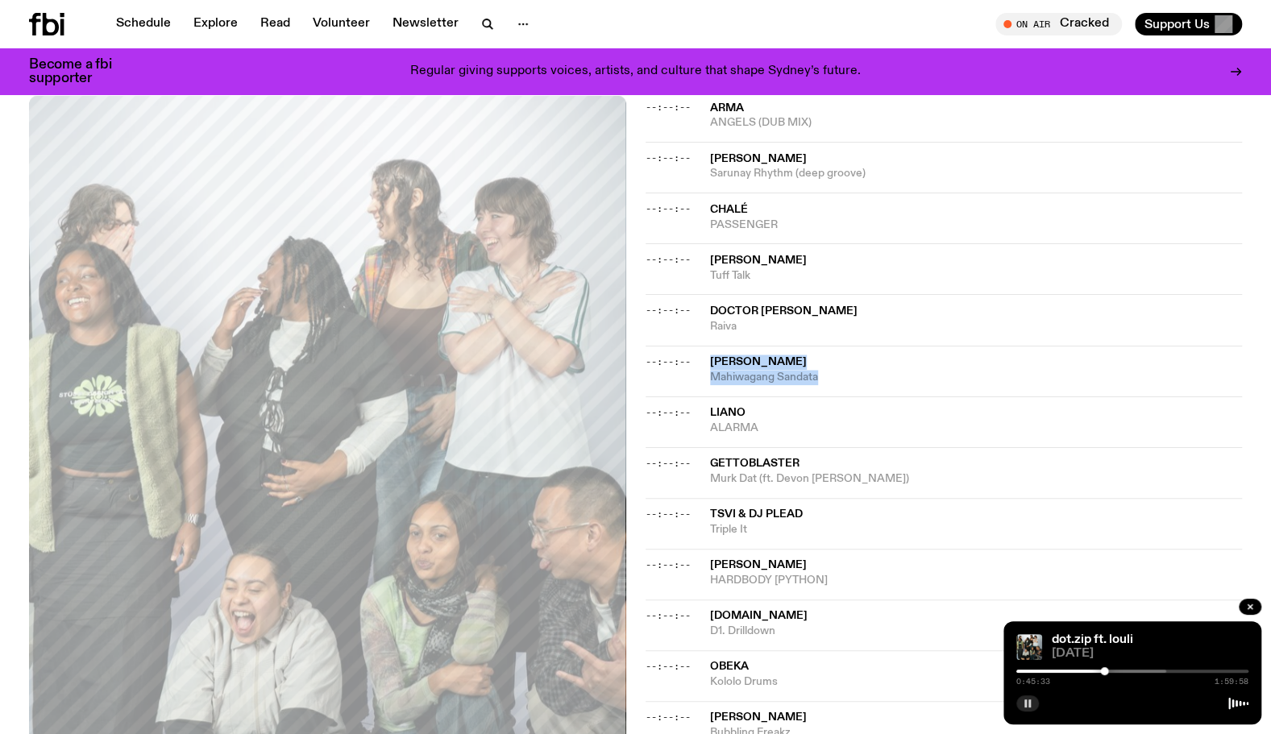
drag, startPoint x: 858, startPoint y: 356, endPoint x: 702, endPoint y: 342, distance: 156.2
click at [702, 397] on div "--:--:-- [PERSON_NAME]" at bounding box center [944, 422] width 597 height 51
copy div "[PERSON_NAME]"
